Goal: Task Accomplishment & Management: Manage account settings

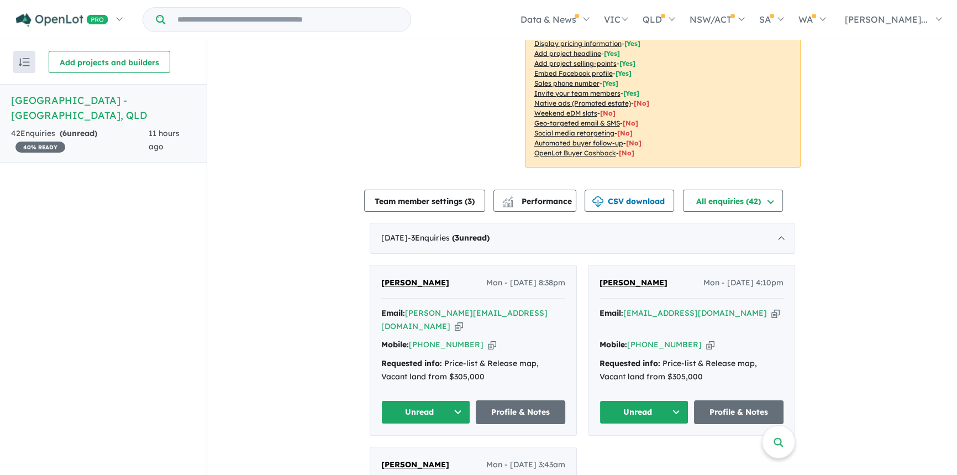
scroll to position [352, 0]
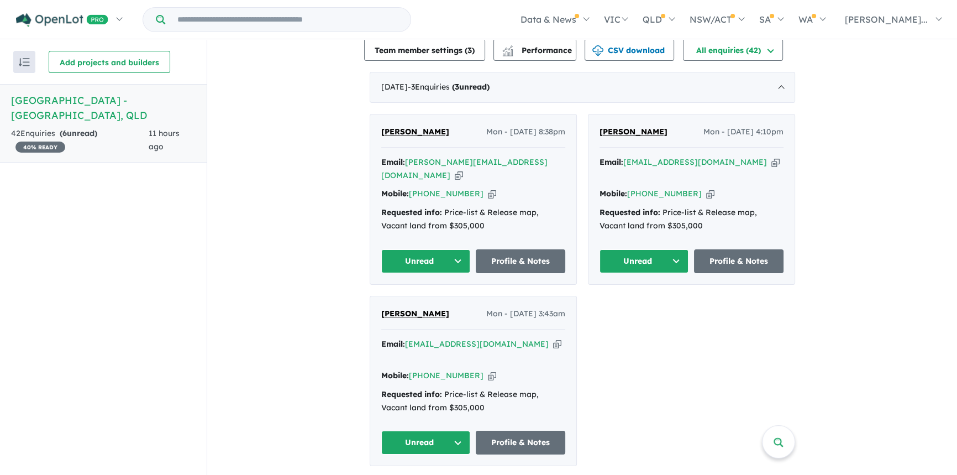
click at [441, 249] on button "Unread" at bounding box center [426, 261] width 90 height 24
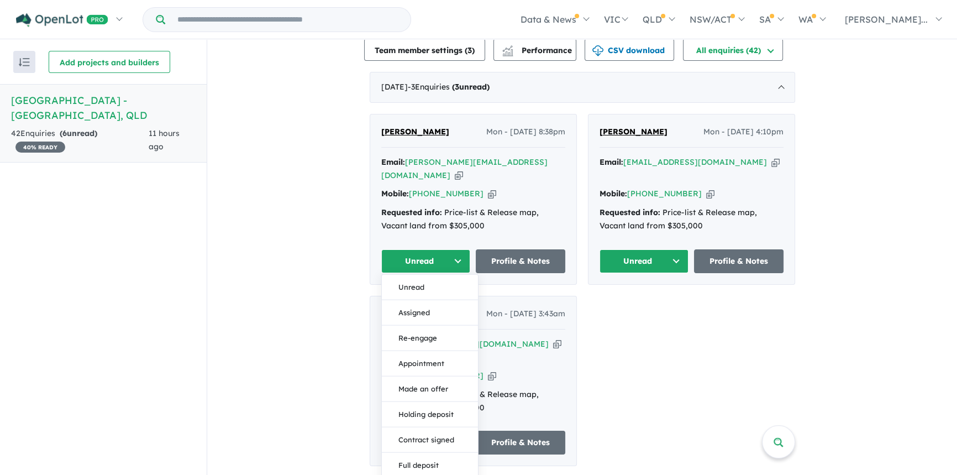
click at [449, 249] on button "Unread" at bounding box center [426, 261] width 90 height 24
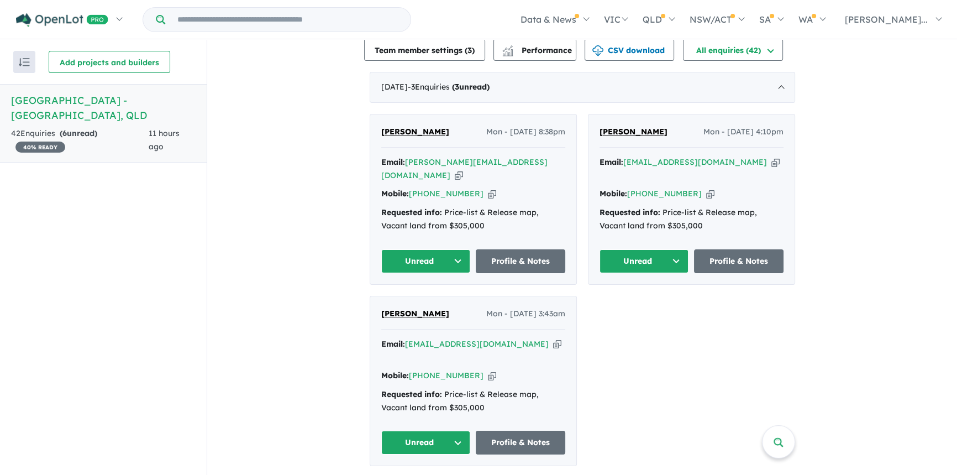
click at [485, 206] on div "Requested info: Price-list & Release map, Vacant land from $305,000" at bounding box center [473, 219] width 184 height 27
click at [416, 127] on span "Marty William" at bounding box center [415, 132] width 68 height 10
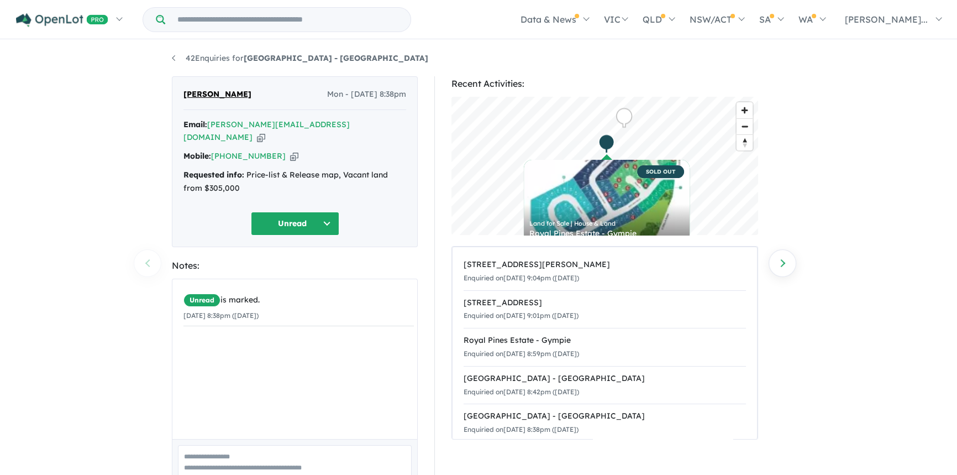
click at [276, 150] on div "Mobile: +61 416 885 878 Copied!" at bounding box center [295, 156] width 223 height 13
click at [265, 132] on icon "button" at bounding box center [261, 138] width 8 height 12
click at [290, 150] on icon "button" at bounding box center [294, 156] width 8 height 12
click at [328, 212] on button "Unread" at bounding box center [295, 224] width 88 height 24
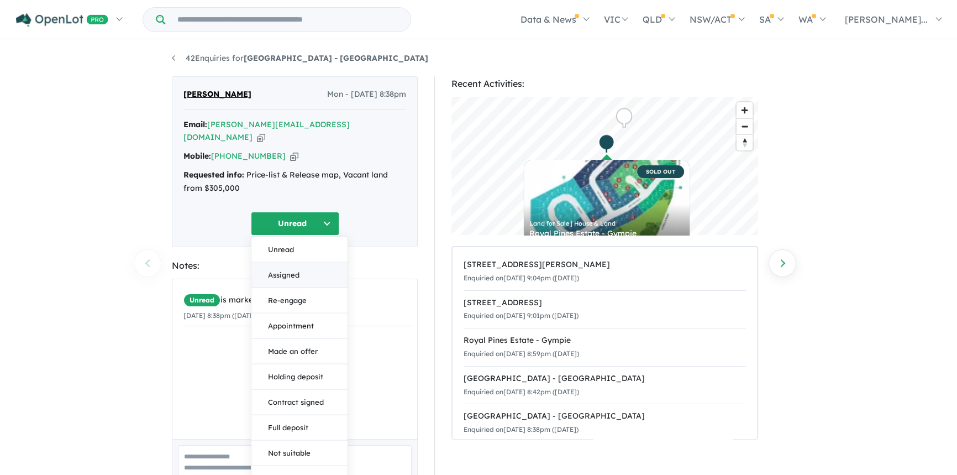
click at [289, 264] on button "Assigned" at bounding box center [299, 274] width 96 height 25
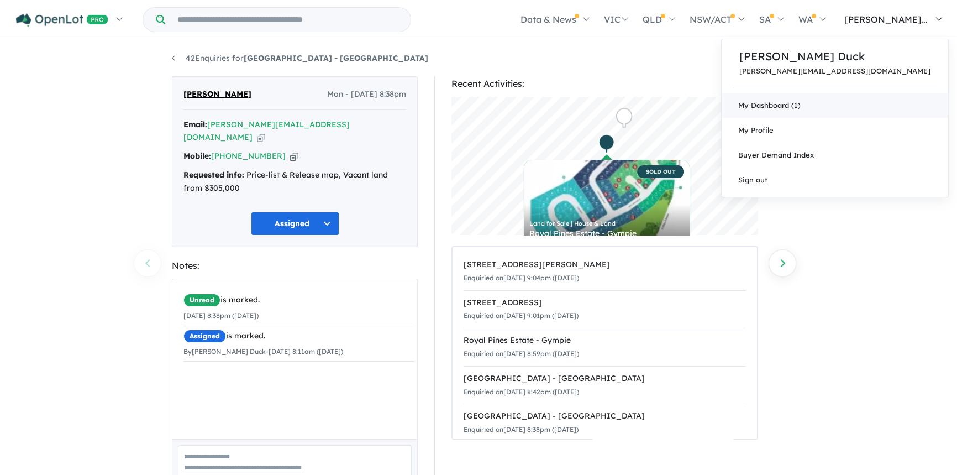
click at [879, 103] on link "My Dashboard (1)" at bounding box center [835, 105] width 227 height 25
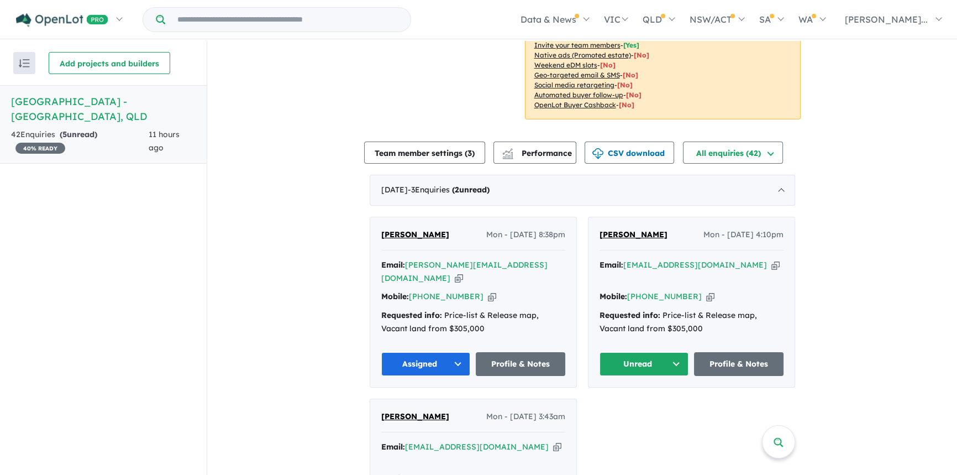
scroll to position [251, 0]
click at [624, 228] on span "[PERSON_NAME]" at bounding box center [634, 233] width 68 height 10
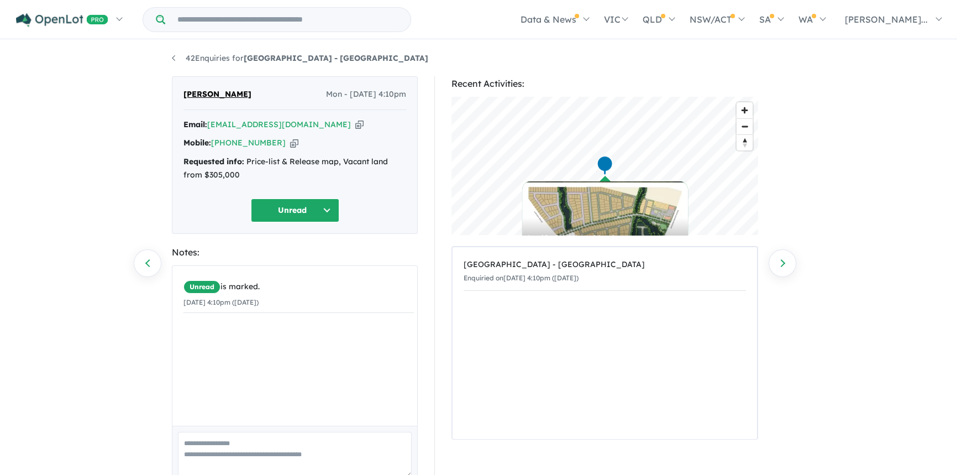
click at [317, 127] on div "Email: belamondo4@gmail.com Copied!" at bounding box center [295, 124] width 223 height 13
drag, startPoint x: 308, startPoint y: 123, endPoint x: 413, endPoint y: 139, distance: 106.2
click at [355, 123] on icon "button" at bounding box center [359, 125] width 8 height 12
click at [290, 145] on icon "button" at bounding box center [294, 143] width 8 height 12
click at [321, 208] on button "Unread" at bounding box center [295, 210] width 88 height 24
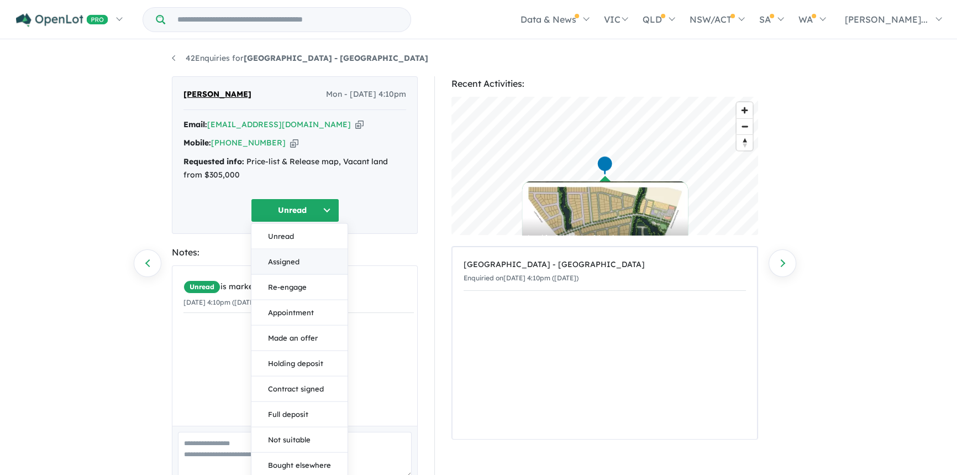
click at [285, 263] on button "Assigned" at bounding box center [299, 261] width 96 height 25
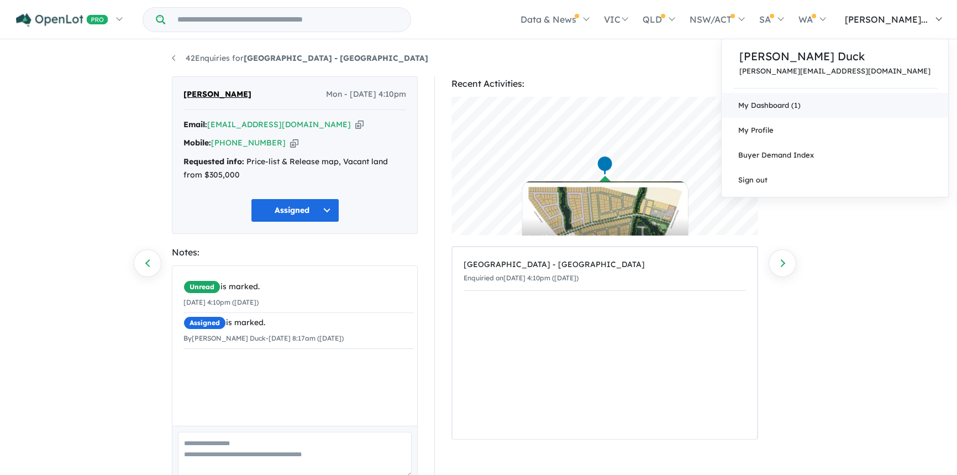
click at [873, 106] on link "My Dashboard (1)" at bounding box center [835, 105] width 227 height 25
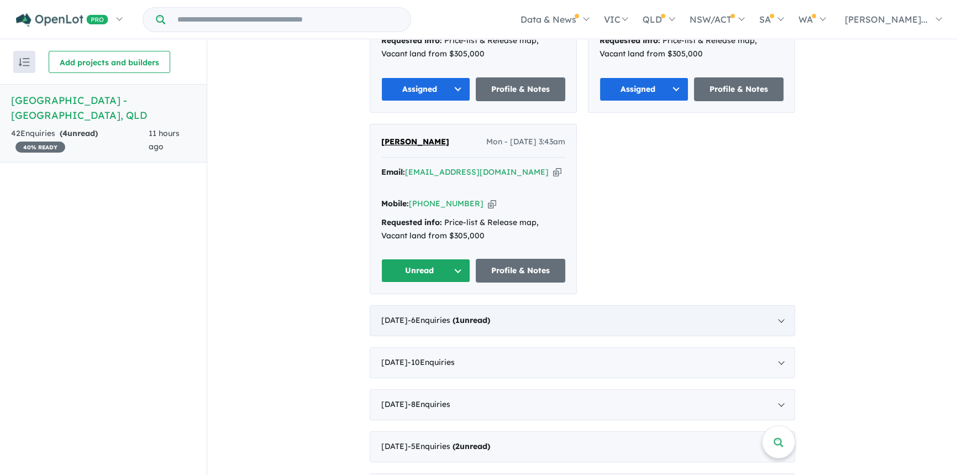
scroll to position [553, 0]
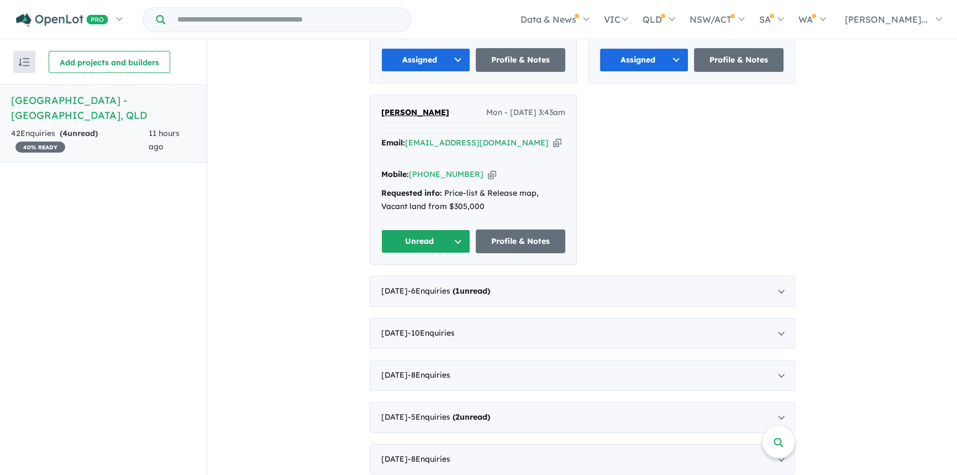
click at [418, 107] on span "[PERSON_NAME]" at bounding box center [415, 112] width 68 height 10
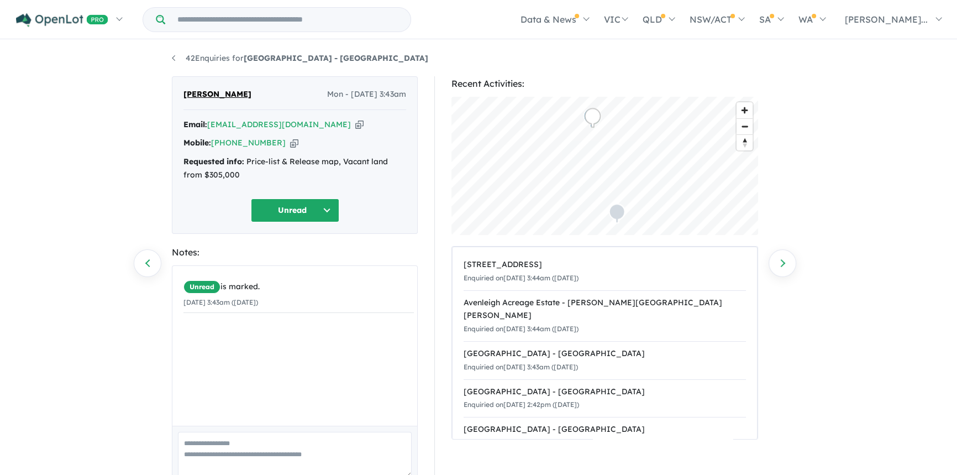
click at [355, 124] on icon "button" at bounding box center [359, 125] width 8 height 12
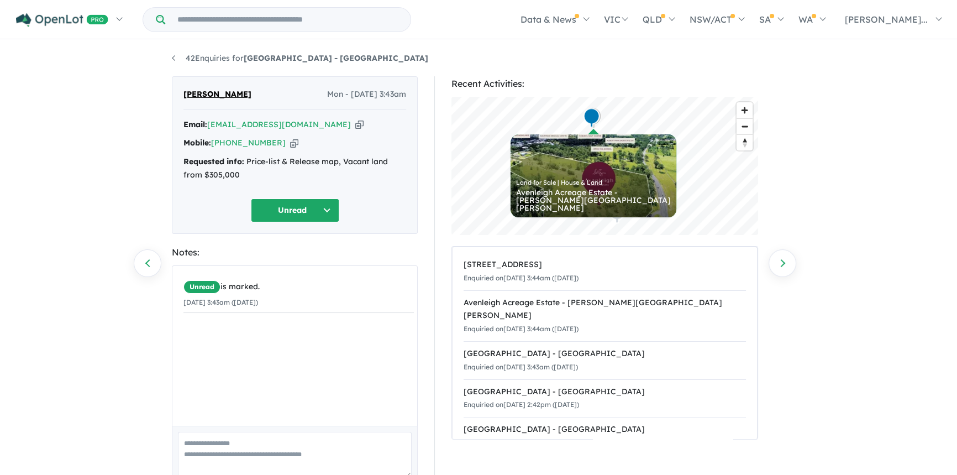
click at [219, 333] on div "Unread is marked. [DATE] 3:43am ([DATE])" at bounding box center [298, 349] width 253 height 167
click at [218, 336] on div "Unread is marked. [DATE] 3:43am ([DATE])" at bounding box center [298, 349] width 253 height 167
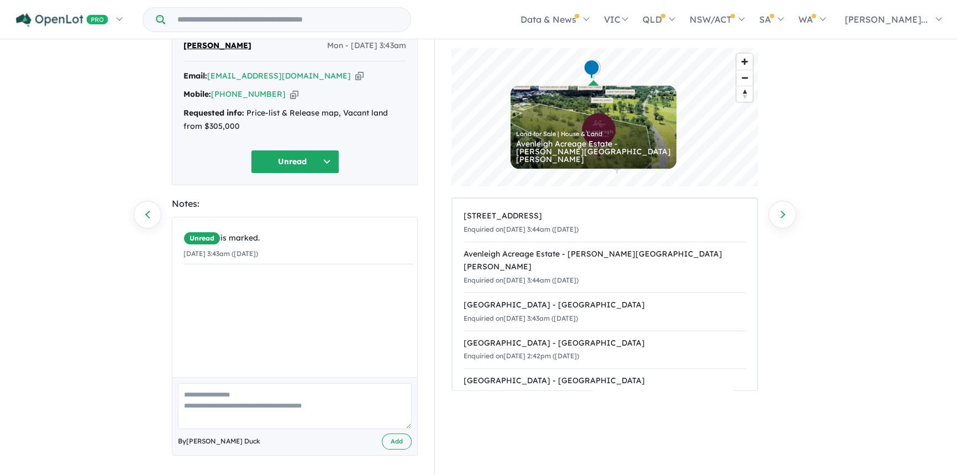
scroll to position [50, 0]
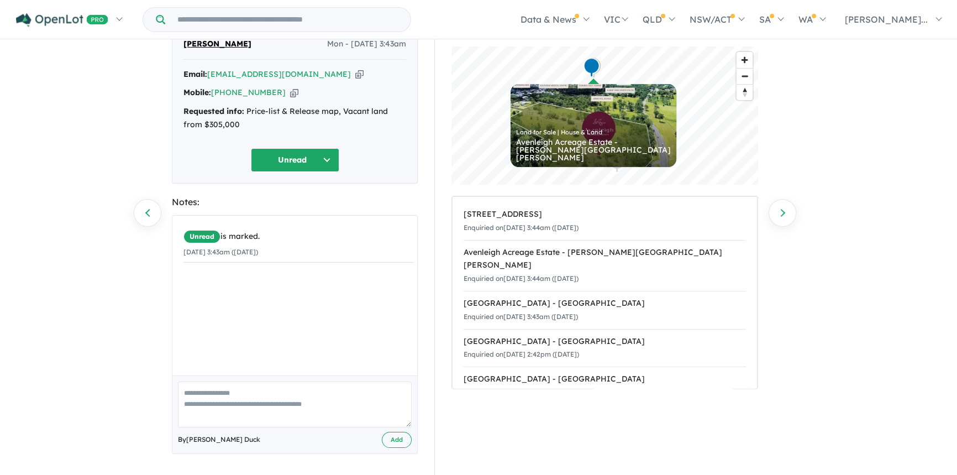
click at [229, 401] on textarea at bounding box center [295, 404] width 234 height 46
click at [304, 165] on button "Unread" at bounding box center [295, 160] width 88 height 24
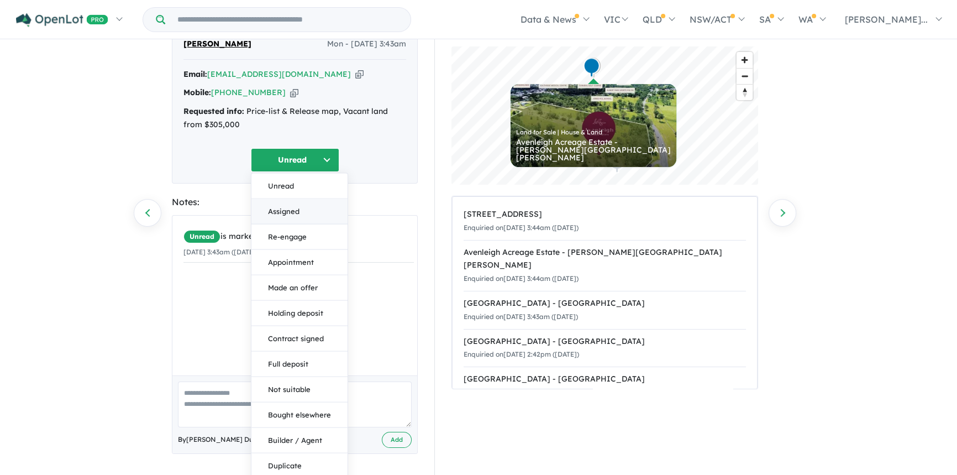
click at [287, 214] on button "Assigned" at bounding box center [299, 210] width 96 height 25
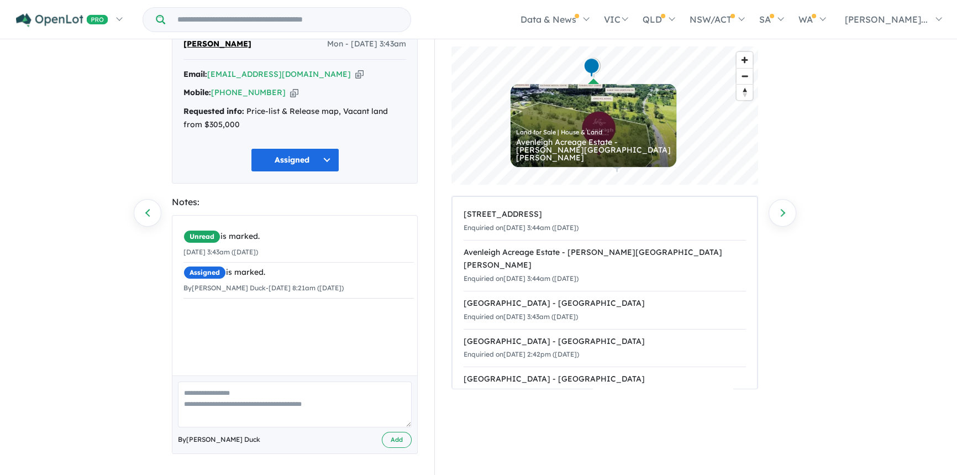
click at [244, 399] on textarea at bounding box center [295, 404] width 234 height 46
type textarea "**********"
click at [397, 441] on button "Add" at bounding box center [397, 440] width 30 height 16
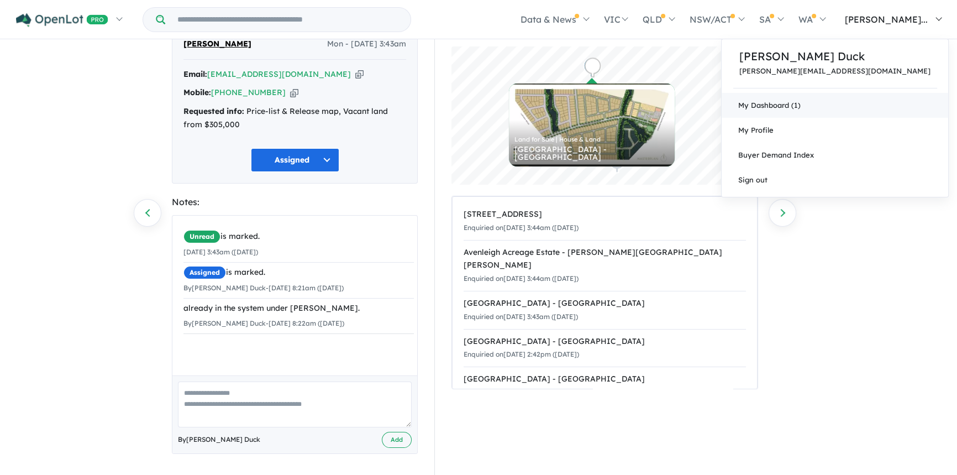
click at [872, 103] on link "My Dashboard (1)" at bounding box center [835, 105] width 227 height 25
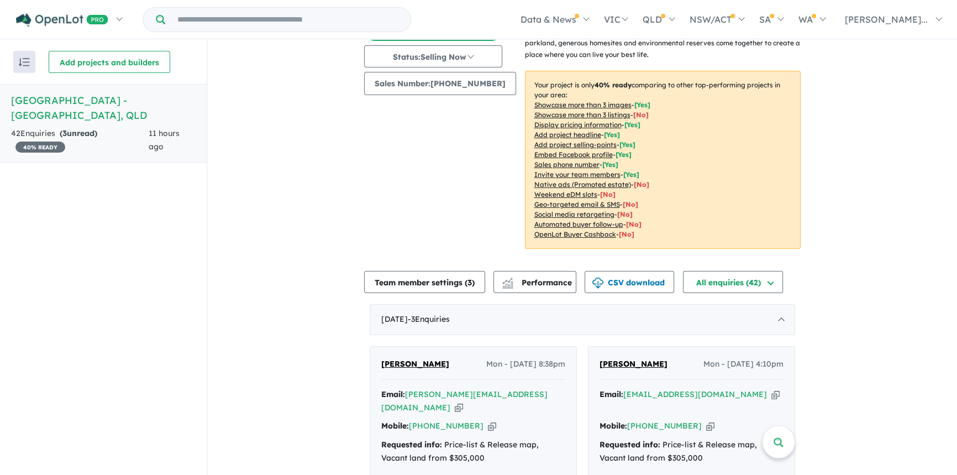
scroll to position [111, 0]
